Goal: Task Accomplishment & Management: Use online tool/utility

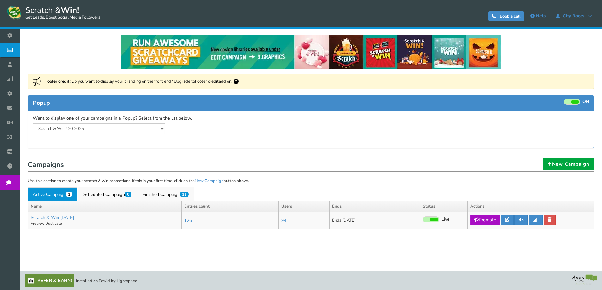
select select "20804"
click at [241, 165] on h1 "Campaigns" at bounding box center [311, 165] width 566 height 13
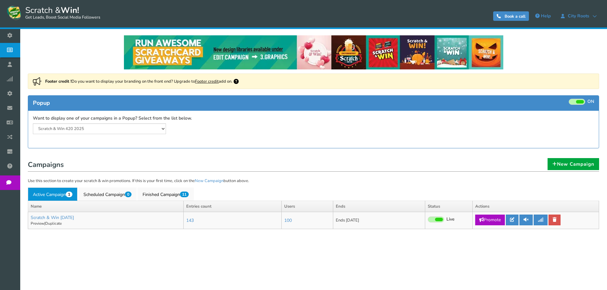
select select "20804"
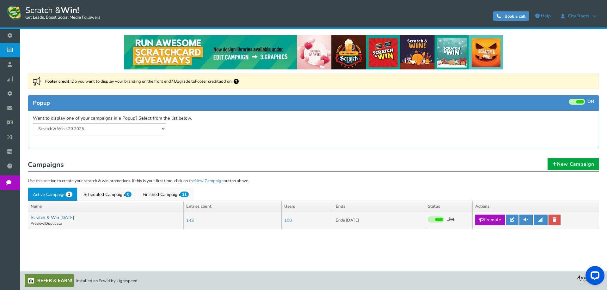
click at [74, 219] on link "Scratch & Win [DATE]" at bounding box center [52, 218] width 43 height 6
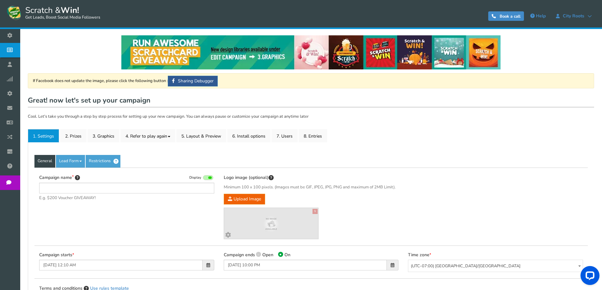
type input "Scratch & Win [DATE]"
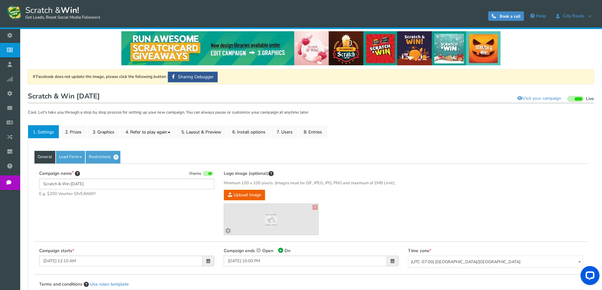
scroll to position [63, 0]
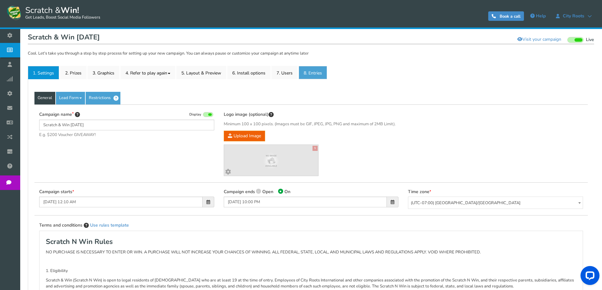
click at [313, 70] on link "8. Entries" at bounding box center [313, 72] width 28 height 13
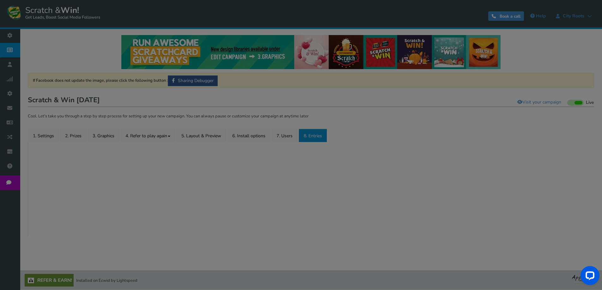
click at [424, 125] on div "● ● ● ● ● ●" at bounding box center [301, 145] width 602 height 58
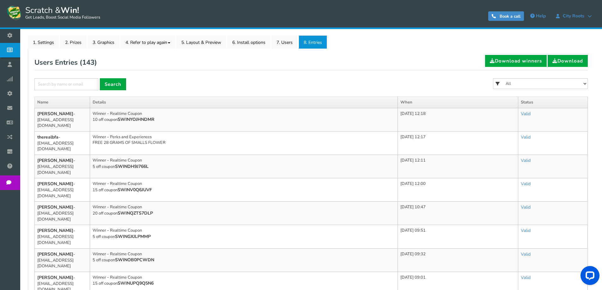
scroll to position [95, 0]
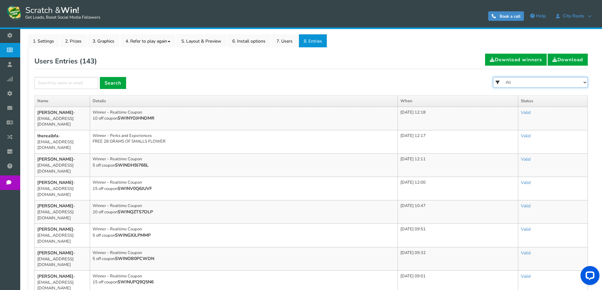
click at [525, 82] on select "All FREE 500 POINTS [DATE] GOODIE BAG FREE 28 GRAMS OF SMALLS FLOWER FREE 7 GRA…" at bounding box center [540, 82] width 95 height 11
select select "86485"
click at [493, 77] on select "All FREE 500 POINTS [DATE] GOODIE BAG FREE 28 GRAMS OF SMALLS FLOWER FREE 7 GRA…" at bounding box center [540, 82] width 95 height 11
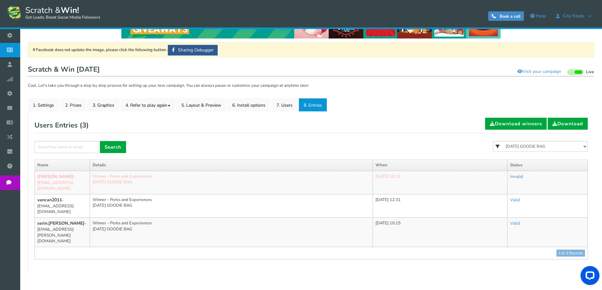
click at [497, 143] on icon at bounding box center [497, 146] width 9 height 11
click at [503, 149] on select "All FREE 500 POINTS [DATE] GOODIE BAG FREE 28 GRAMS OF SMALLS FLOWER FREE 7 GRA…" at bounding box center [540, 146] width 95 height 11
select select "86484"
click at [493, 141] on select "All FREE 500 POINTS [DATE] GOODIE BAG FREE 28 GRAMS OF SMALLS FLOWER FREE 7 GRA…" at bounding box center [540, 146] width 95 height 11
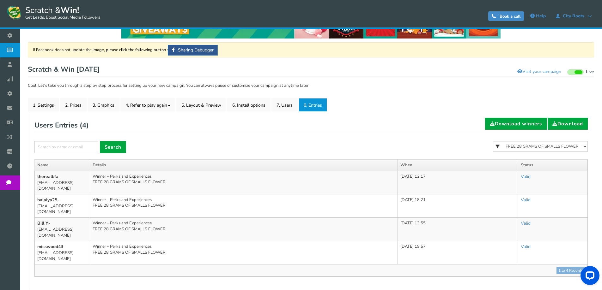
scroll to position [55, 0]
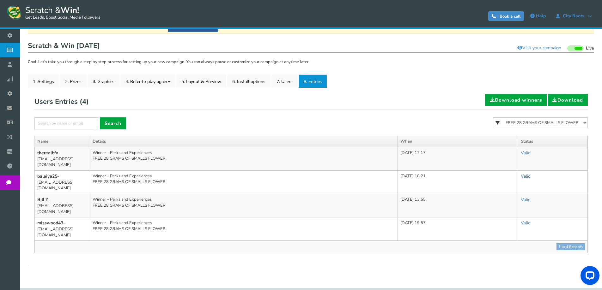
click at [531, 173] on link "Valid" at bounding box center [526, 176] width 10 height 6
click at [505, 198] on link "Invalid" at bounding box center [503, 204] width 64 height 12
click at [528, 197] on link "Valid" at bounding box center [524, 200] width 10 height 6
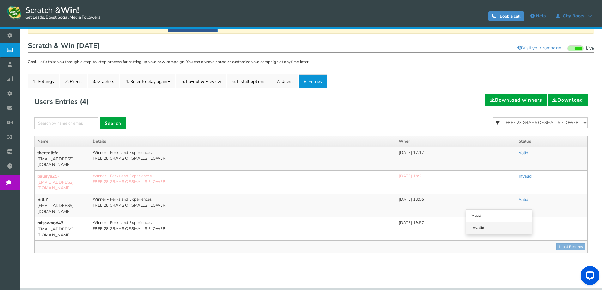
click at [506, 222] on link "Invalid" at bounding box center [499, 228] width 66 height 12
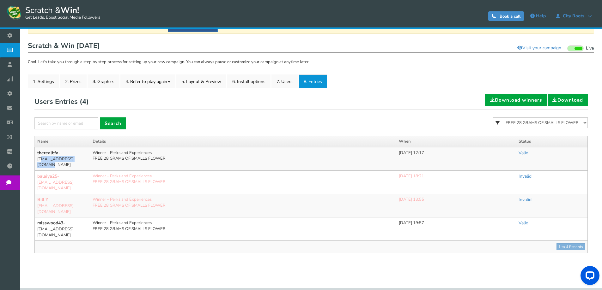
drag, startPoint x: 76, startPoint y: 161, endPoint x: 37, endPoint y: 162, distance: 38.9
click at [37, 162] on td "therealbfa - [EMAIL_ADDRESS][DOMAIN_NAME]" at bounding box center [62, 158] width 55 height 23
copy td "[EMAIL_ADDRESS][DOMAIN_NAME]"
click at [323, 134] on form "× Search All FREE 500 POINTS [DATE] GOODIE BAG FREE 28 GRAMS OF SMALLS FLOWER F…" at bounding box center [310, 127] width 553 height 18
click at [242, 124] on form "× Search All FREE 500 POINTS [DATE] GOODIE BAG FREE 28 GRAMS OF SMALLS FLOWER F…" at bounding box center [310, 127] width 553 height 18
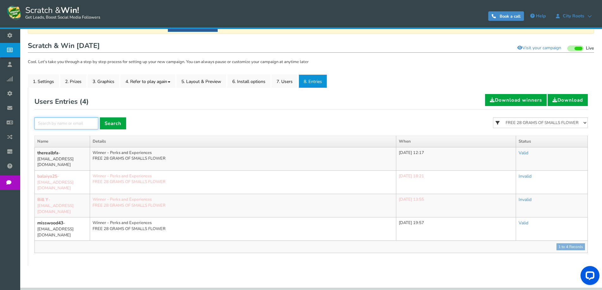
click at [50, 121] on input "text" at bounding box center [66, 124] width 64 height 12
type input "[PERSON_NAME]"
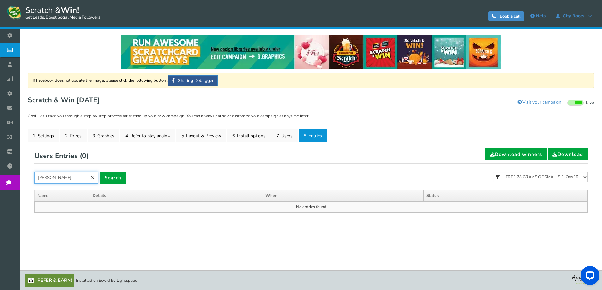
click at [68, 175] on input "[PERSON_NAME]" at bounding box center [66, 178] width 64 height 12
click at [94, 176] on link "×" at bounding box center [92, 178] width 11 height 12
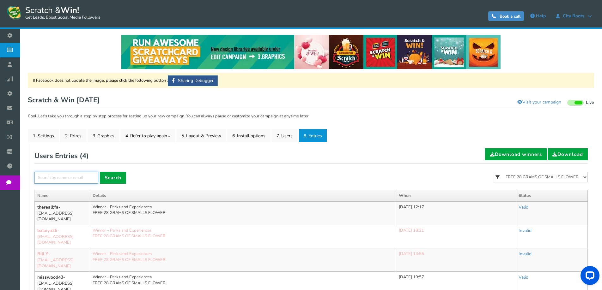
click at [84, 178] on input "text" at bounding box center [66, 178] width 64 height 12
paste input "[EMAIL_ADDRESS][DOMAIN_NAME]"
type input "[EMAIL_ADDRESS][DOMAIN_NAME]"
click at [101, 178] on div "[EMAIL_ADDRESS][DOMAIN_NAME] × Search" at bounding box center [80, 178] width 92 height 12
click at [114, 176] on link "Search" at bounding box center [113, 178] width 26 height 12
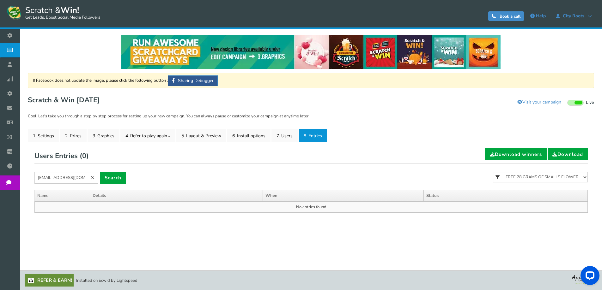
click at [95, 176] on link "×" at bounding box center [92, 178] width 11 height 12
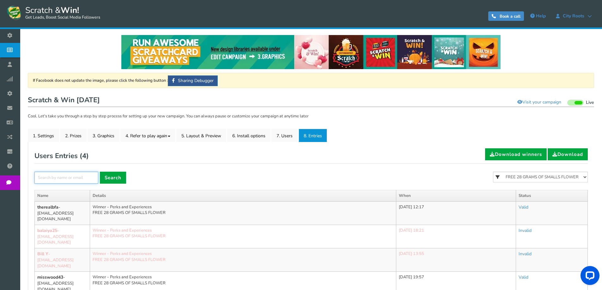
click at [85, 172] on input "text" at bounding box center [66, 178] width 64 height 12
paste input "[EMAIL_ADDRESS][DOMAIN_NAME]"
type input "[EMAIL_ADDRESS][DOMAIN_NAME]"
click at [112, 177] on link "Search" at bounding box center [113, 178] width 26 height 12
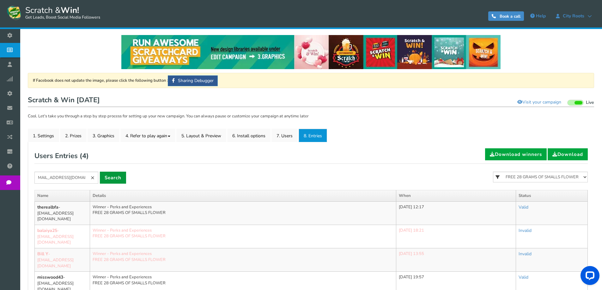
scroll to position [0, 0]
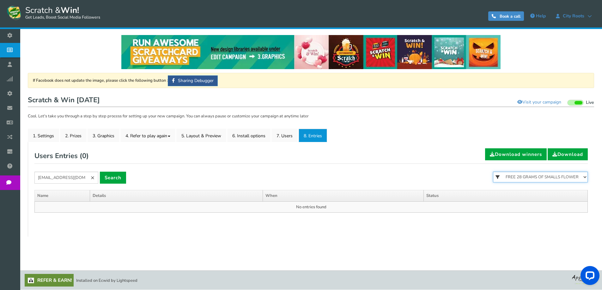
click at [571, 177] on select "All FREE 500 POINTS [DATE] GOODIE BAG FREE 28 GRAMS OF SMALLS FLOWER FREE 7 GRA…" at bounding box center [540, 177] width 95 height 11
select select
click at [493, 172] on select "All FREE 500 POINTS [DATE] GOODIE BAG FREE 28 GRAMS OF SMALLS FLOWER FREE 7 GRA…" at bounding box center [540, 177] width 95 height 11
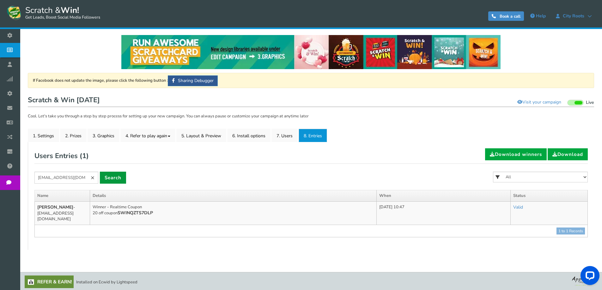
click at [121, 181] on link "Search" at bounding box center [113, 178] width 26 height 12
drag, startPoint x: 92, startPoint y: 177, endPoint x: 67, endPoint y: 3, distance: 176.2
click at [93, 177] on link "×" at bounding box center [92, 178] width 11 height 12
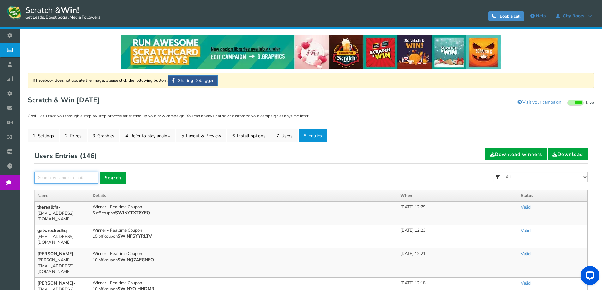
drag, startPoint x: 76, startPoint y: 177, endPoint x: 80, endPoint y: 177, distance: 4.7
click at [76, 177] on input "text" at bounding box center [66, 178] width 64 height 12
paste input "[EMAIL_ADDRESS][DOMAIN_NAME]"
type input "[EMAIL_ADDRESS][DOMAIN_NAME]"
drag, startPoint x: 108, startPoint y: 177, endPoint x: 139, endPoint y: 75, distance: 106.6
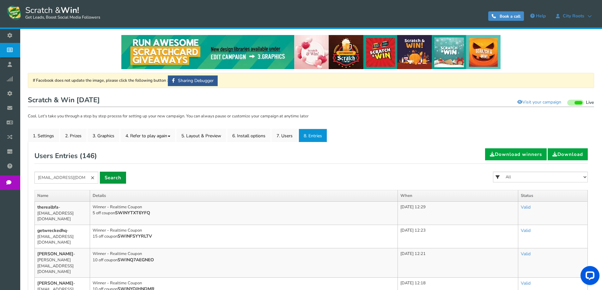
click at [108, 177] on link "Search" at bounding box center [113, 178] width 26 height 12
